Goal: Download file/media

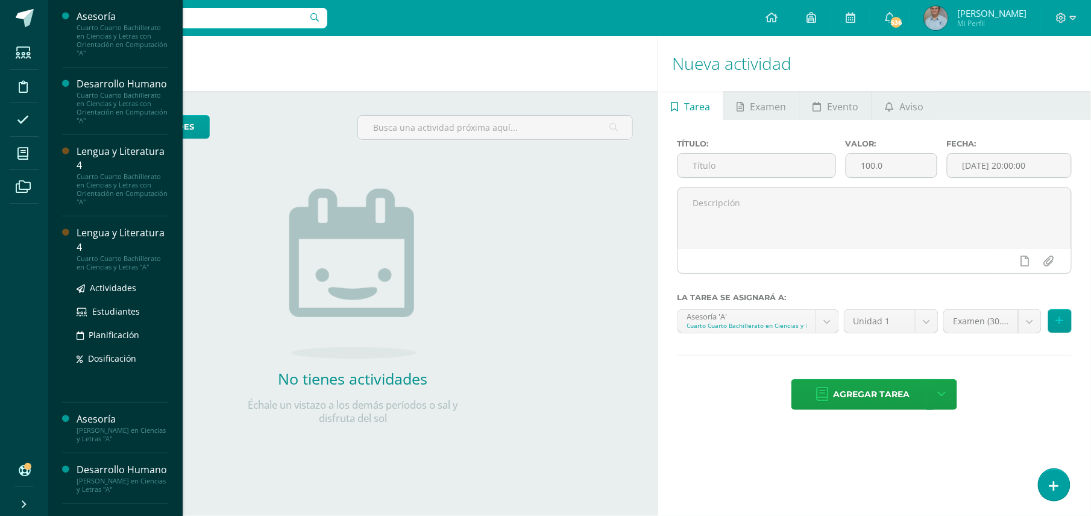
click at [104, 254] on div "Lengua y Literatura 4" at bounding box center [123, 240] width 92 height 28
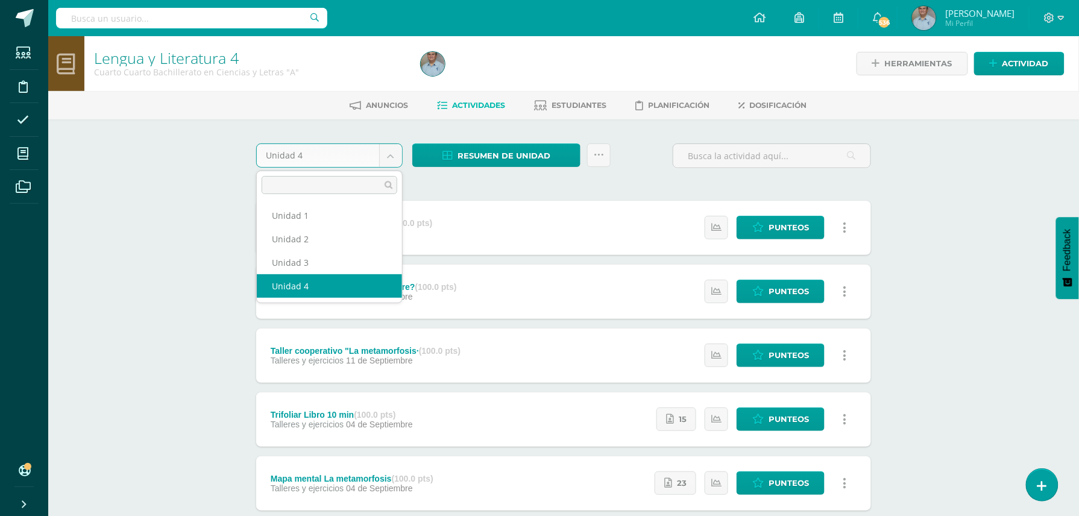
click at [394, 152] on body "Estudiantes Disciplina Asistencia Mis cursos Archivos Soporte Ayuda Reportar un…" at bounding box center [539, 295] width 1079 height 591
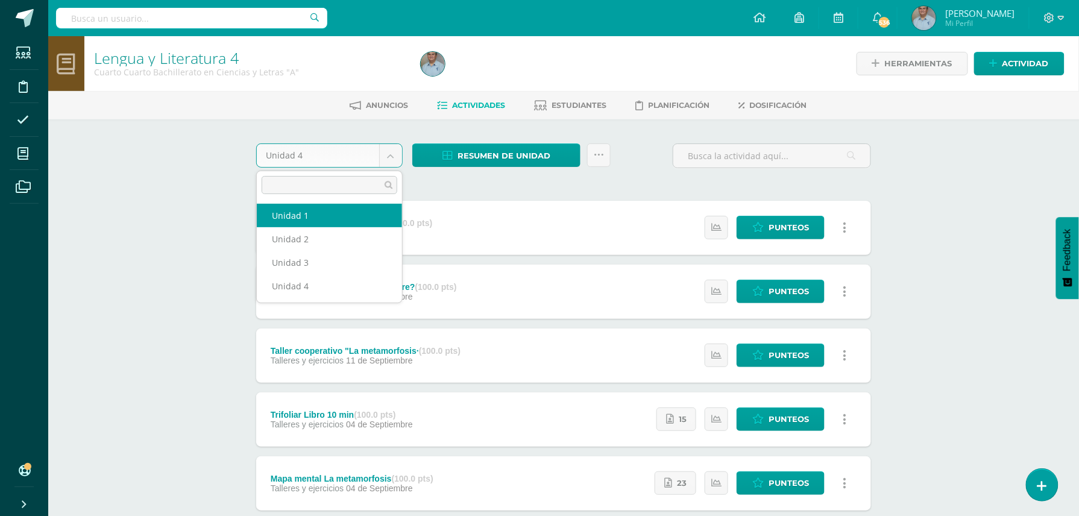
select select "Unidad 1"
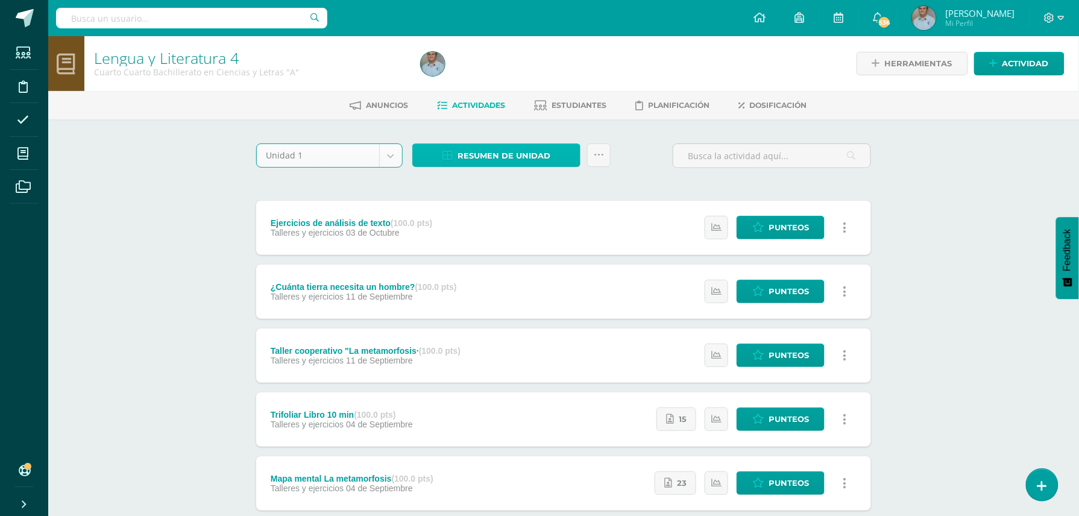
click at [500, 153] on span "Resumen de unidad" at bounding box center [504, 156] width 93 height 22
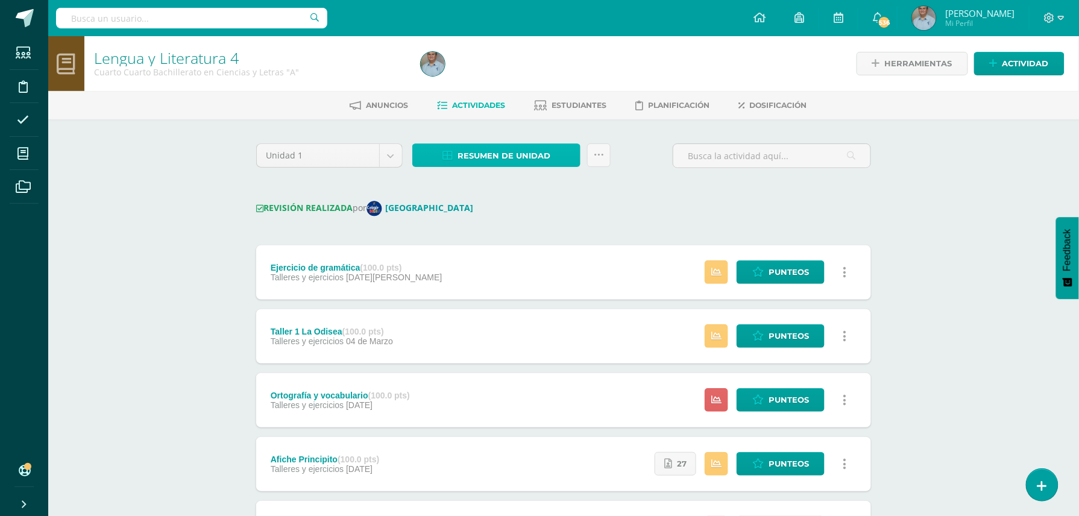
click at [500, 152] on span "Resumen de unidad" at bounding box center [504, 156] width 93 height 22
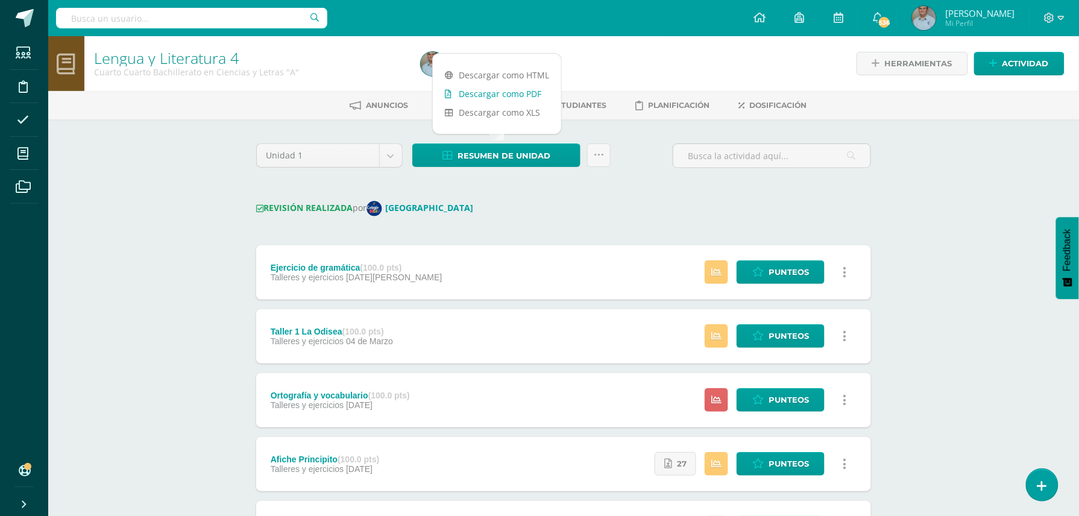
click at [504, 92] on link "Descargar como PDF" at bounding box center [497, 93] width 128 height 19
